Goal: Navigation & Orientation: Find specific page/section

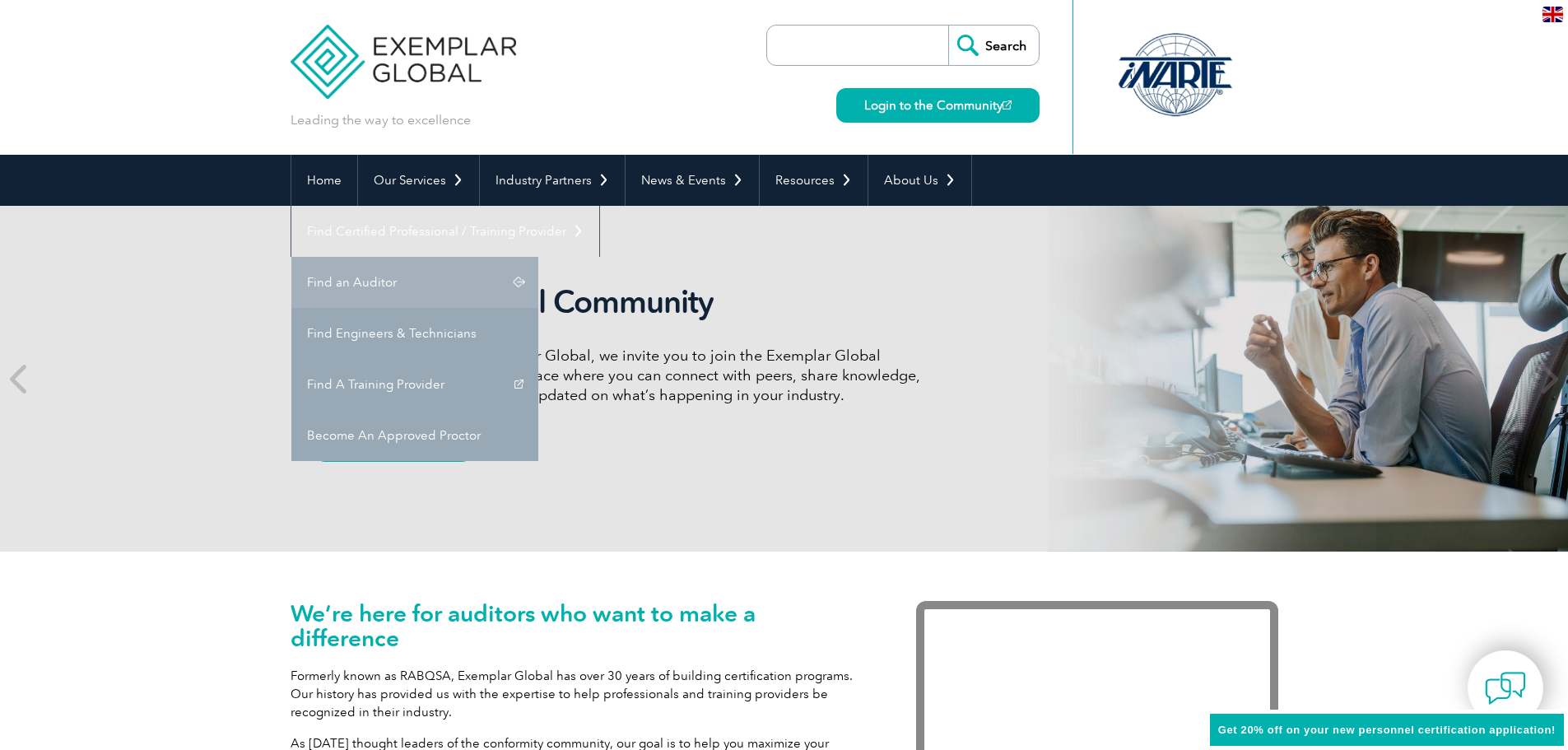
click at [538, 257] on link "Find an Auditor" at bounding box center [415, 282] width 247 height 51
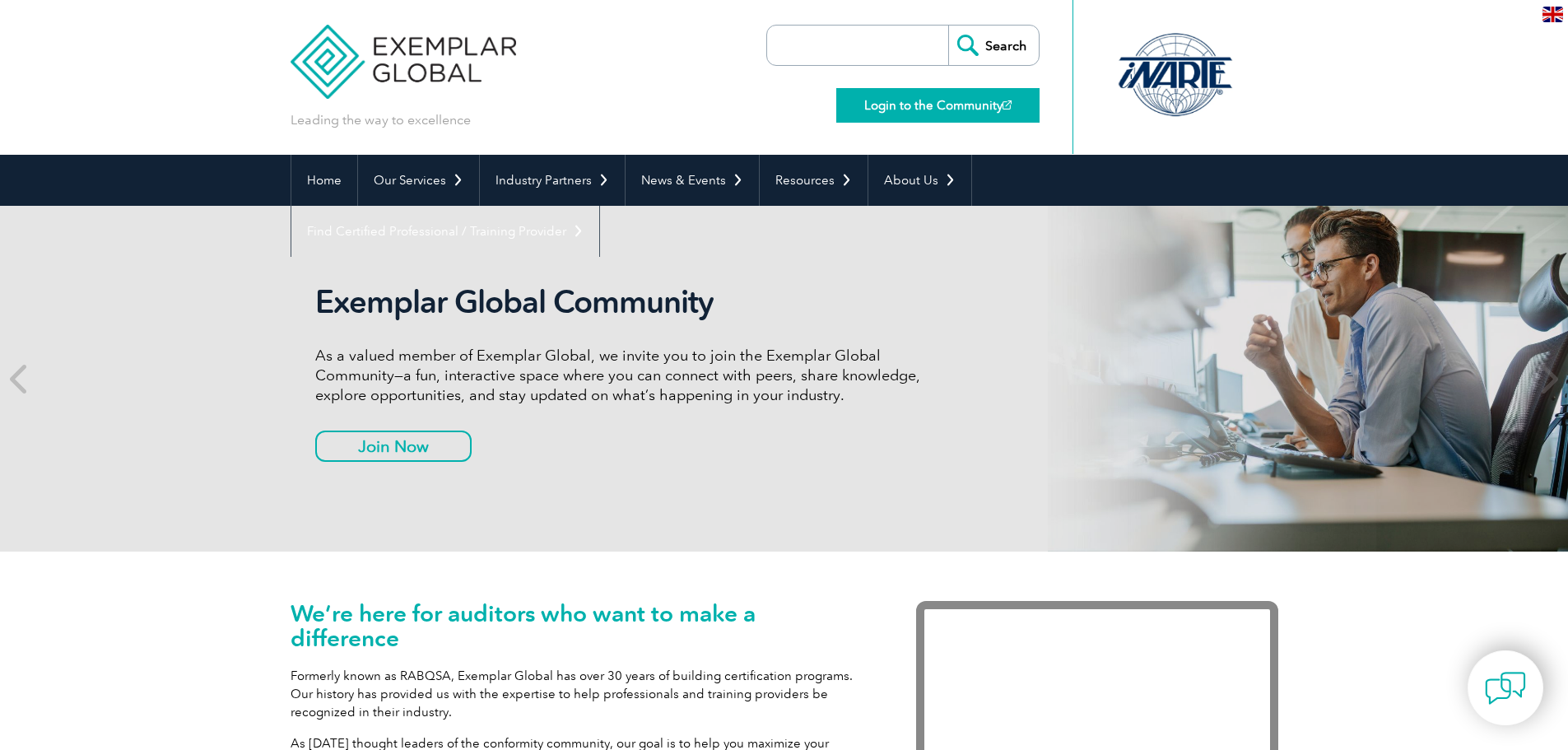
click at [884, 104] on link "Login to the Community" at bounding box center [938, 105] width 204 height 35
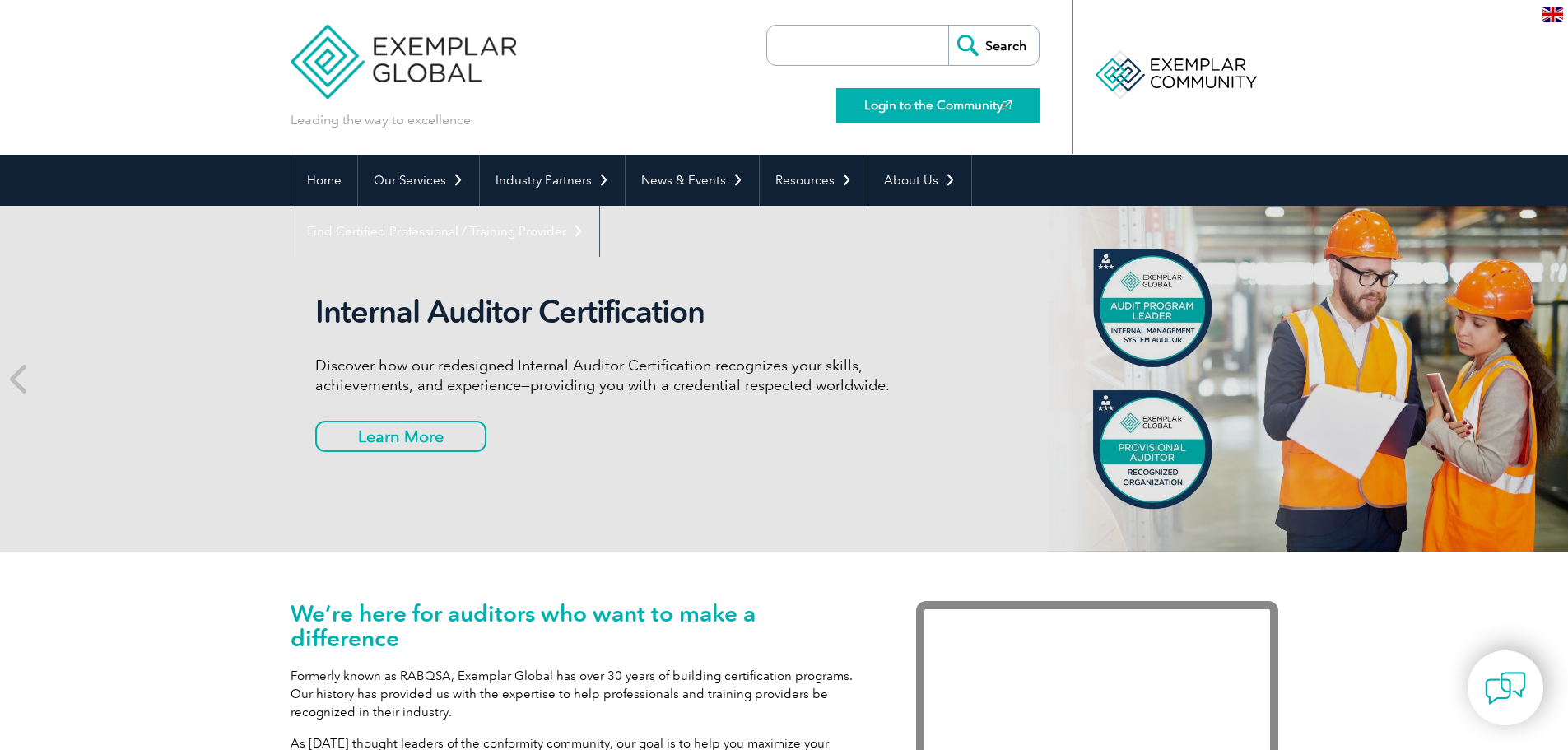
click at [885, 106] on link "Login to the Community" at bounding box center [938, 105] width 204 height 35
